Goal: Check status: Check status

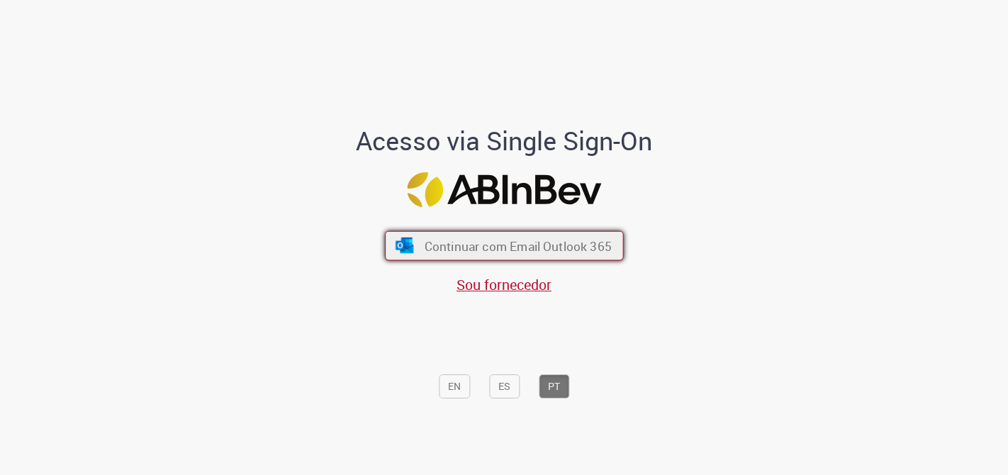
click at [443, 242] on span "Continuar com Email Outlook 365" at bounding box center [517, 245] width 187 height 16
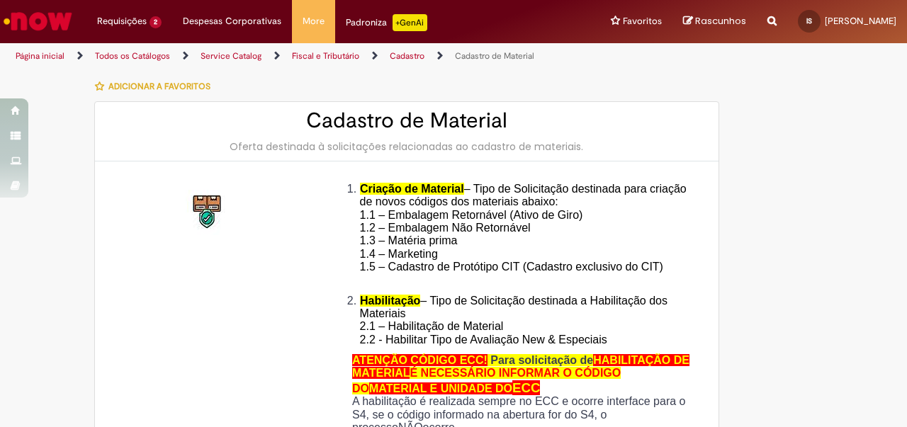
type input "**********"
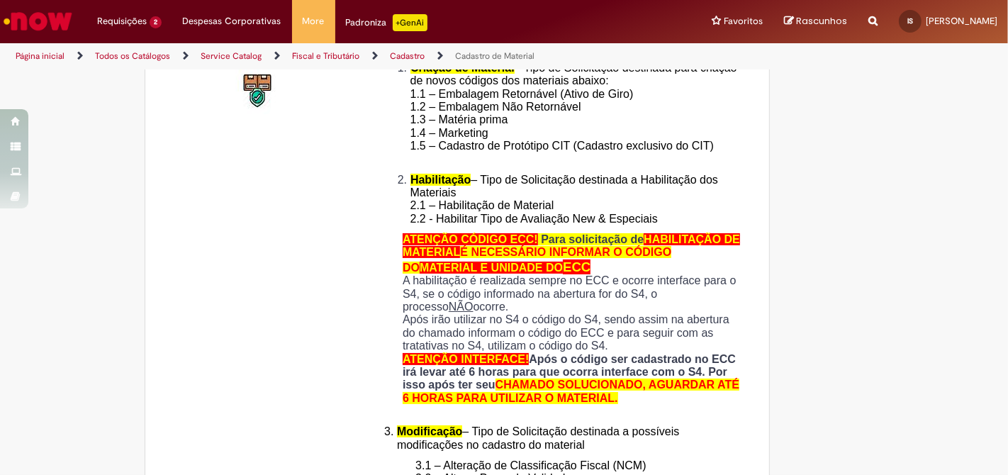
scroll to position [393, 0]
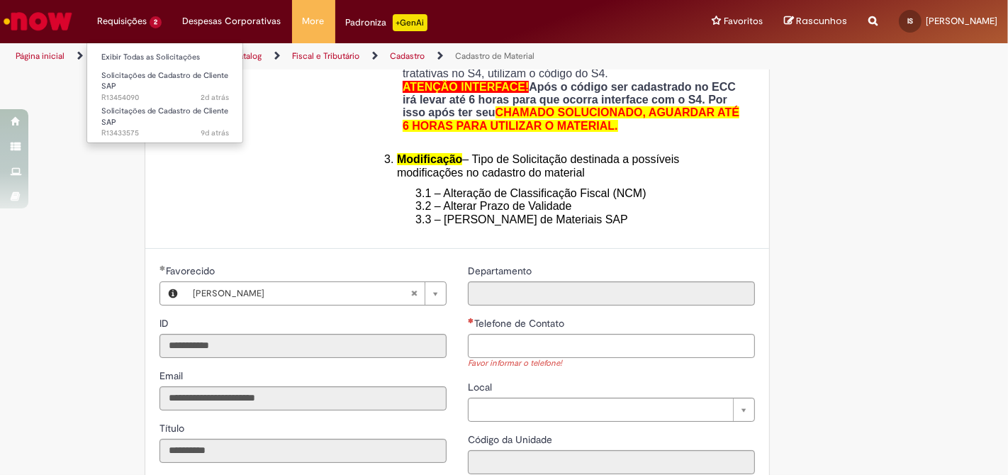
click at [154, 16] on li "Requisições 2 Exibir Todas as Solicitações Solicitações de Cadastro de Cliente …" at bounding box center [129, 21] width 86 height 43
click at [141, 56] on link "Exibir Todas as Solicitações" at bounding box center [165, 58] width 156 height 16
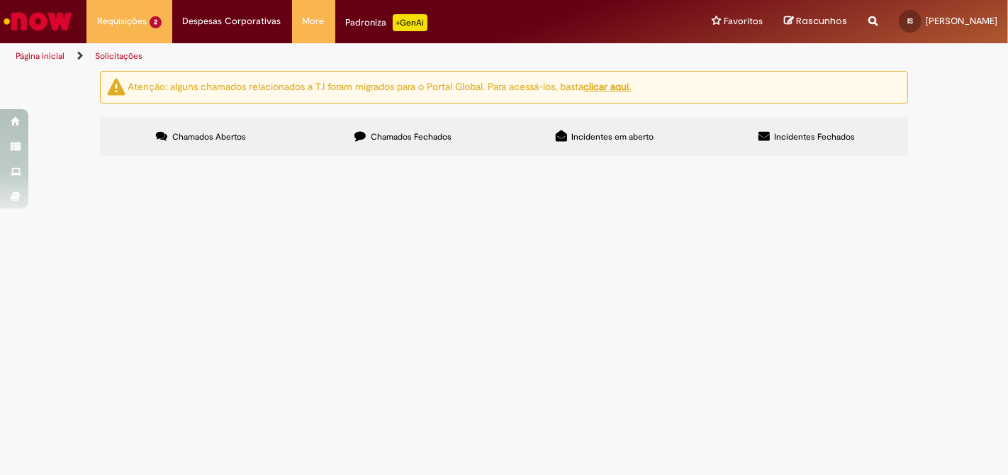
click at [398, 140] on span "Chamados Fechados" at bounding box center [411, 136] width 81 height 11
click at [0, 0] on link "2" at bounding box center [0, 0] width 0 height 0
click at [0, 0] on input "Pesquisar" at bounding box center [0, 0] width 0 height 0
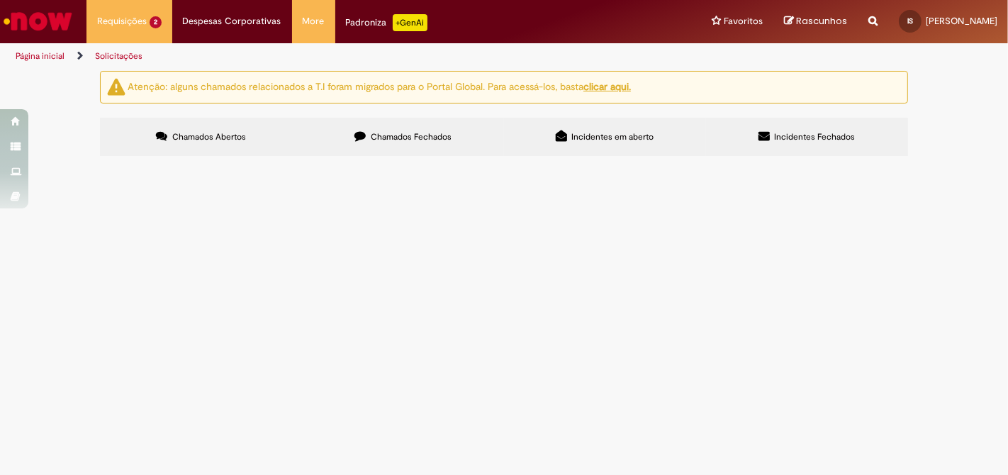
type input "******"
click at [0, 0] on button "Pesquisar" at bounding box center [0, 0] width 0 height 0
click at [207, 143] on label "Chamados Abertos" at bounding box center [201, 137] width 202 height 38
click at [368, 137] on label "Chamados Fechados" at bounding box center [403, 137] width 202 height 38
drag, startPoint x: 704, startPoint y: 196, endPoint x: 520, endPoint y: 232, distance: 187.9
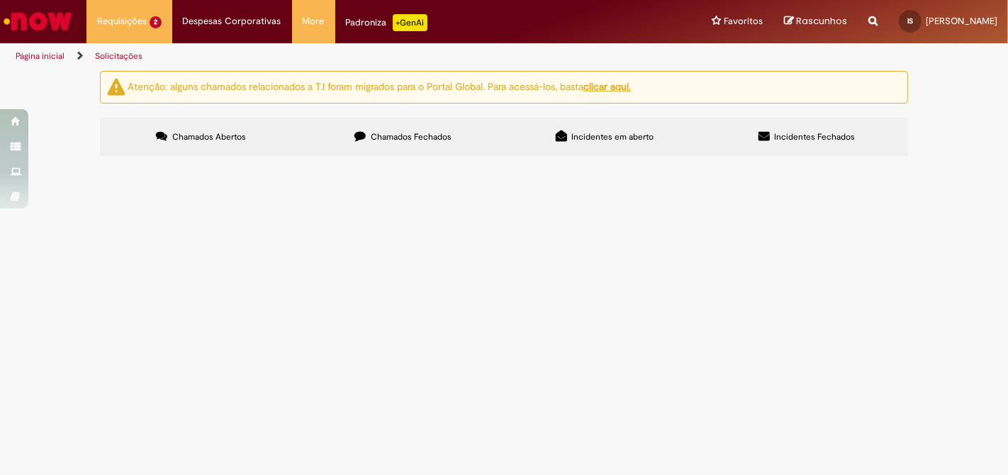
click at [0, 0] on input "Pesquisar" at bounding box center [0, 0] width 0 height 0
click at [0, 0] on div at bounding box center [0, 0] width 0 height 0
click at [0, 0] on link at bounding box center [0, 0] width 0 height 0
click at [0, 0] on input "Pesquisar" at bounding box center [0, 0] width 0 height 0
click at [0, 0] on button "Pesquisar" at bounding box center [0, 0] width 0 height 0
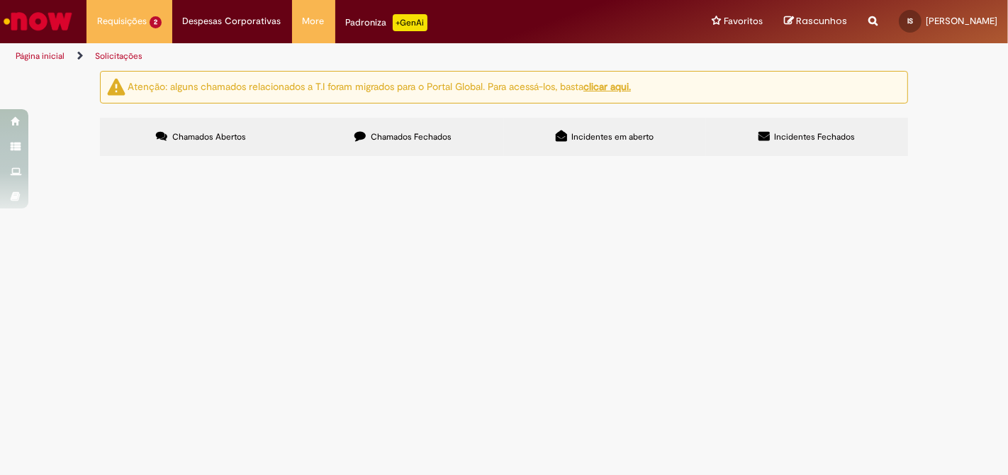
click at [0, 0] on button at bounding box center [0, 0] width 0 height 0
click at [580, 144] on label "Incidentes em aberto" at bounding box center [605, 137] width 202 height 38
click at [811, 140] on span "Incidentes Fechados" at bounding box center [815, 136] width 81 height 11
click at [429, 136] on span "Chamados Fechados" at bounding box center [411, 136] width 81 height 11
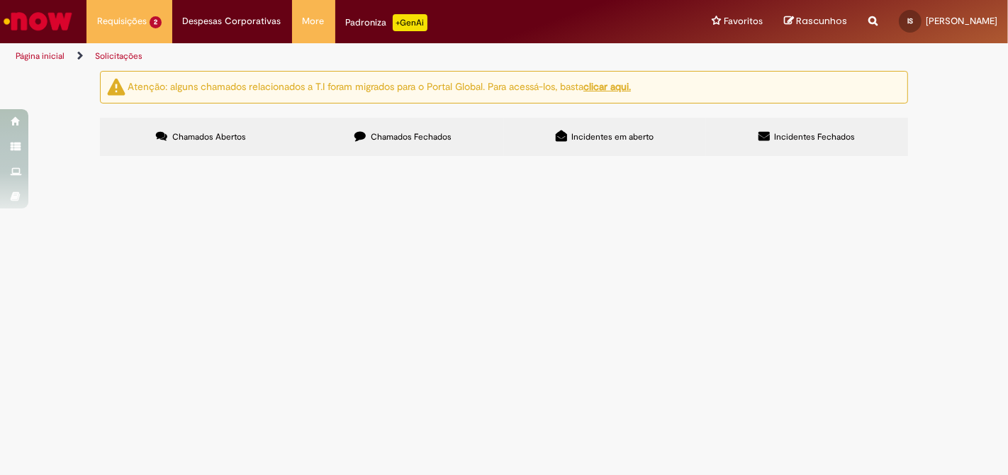
click at [188, 142] on label "Chamados Abertos" at bounding box center [201, 137] width 202 height 38
click at [380, 139] on span "Chamados Fechados" at bounding box center [411, 136] width 81 height 11
click at [0, 0] on div "Não há registros em Item solicitado usando este filtro" at bounding box center [0, 0] width 0 height 0
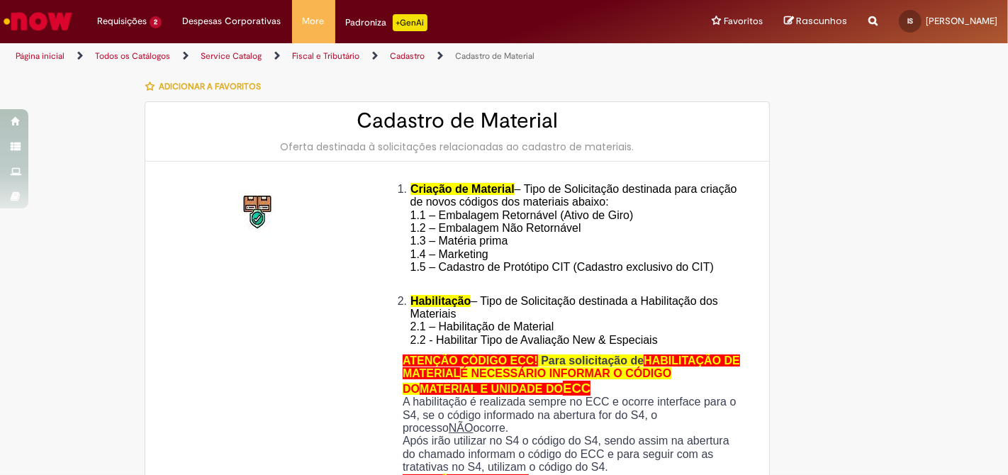
type input "**********"
